Goal: Browse casually

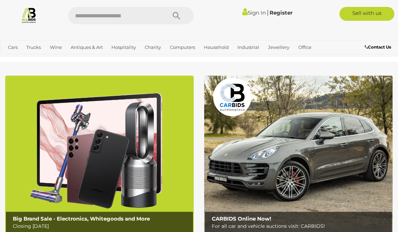
click at [4, 68] on section "Big Brand Sale - Electronics, Whitegoods and More Closing [DATE] Computers & IT…" at bounding box center [199, 205] width 398 height 287
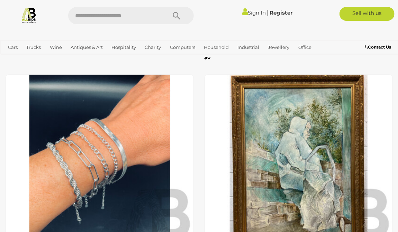
scroll to position [2625, 0]
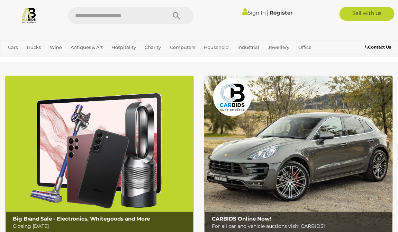
click at [358, 184] on img at bounding box center [298, 157] width 189 height 165
